Goal: Find contact information: Find contact information

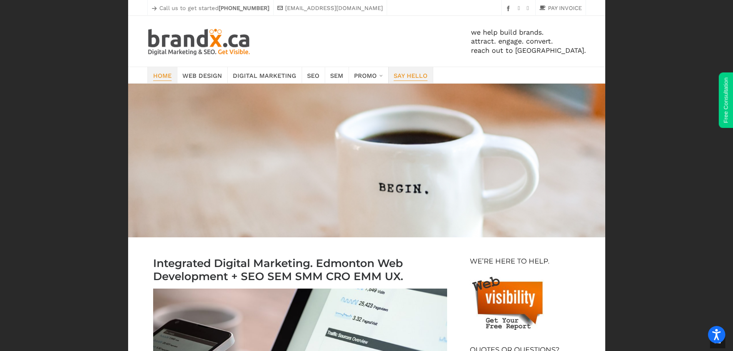
click at [405, 77] on span "Say Hello" at bounding box center [411, 75] width 34 height 11
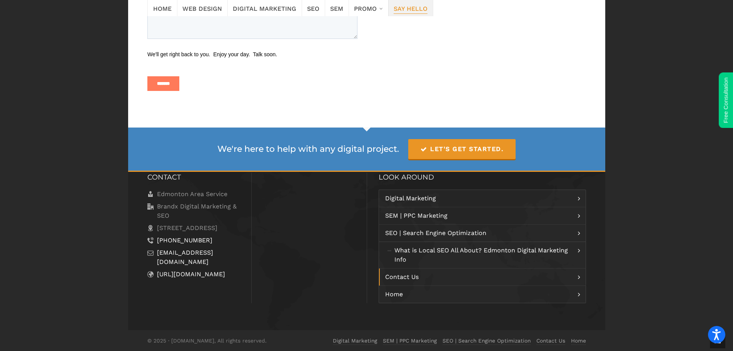
scroll to position [488, 0]
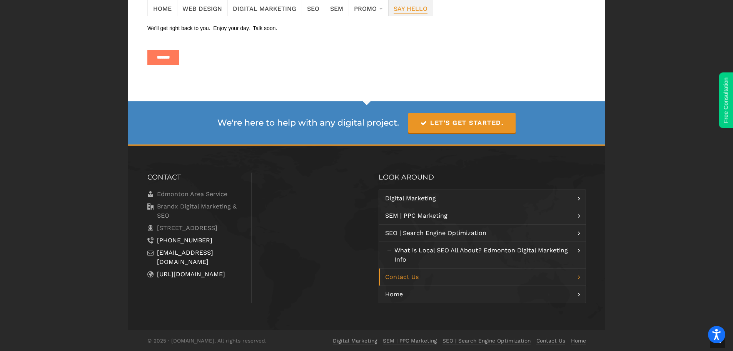
click at [582, 274] on link "Contact Us" at bounding box center [482, 276] width 207 height 17
